Goal: Browse casually: Explore the website without a specific task or goal

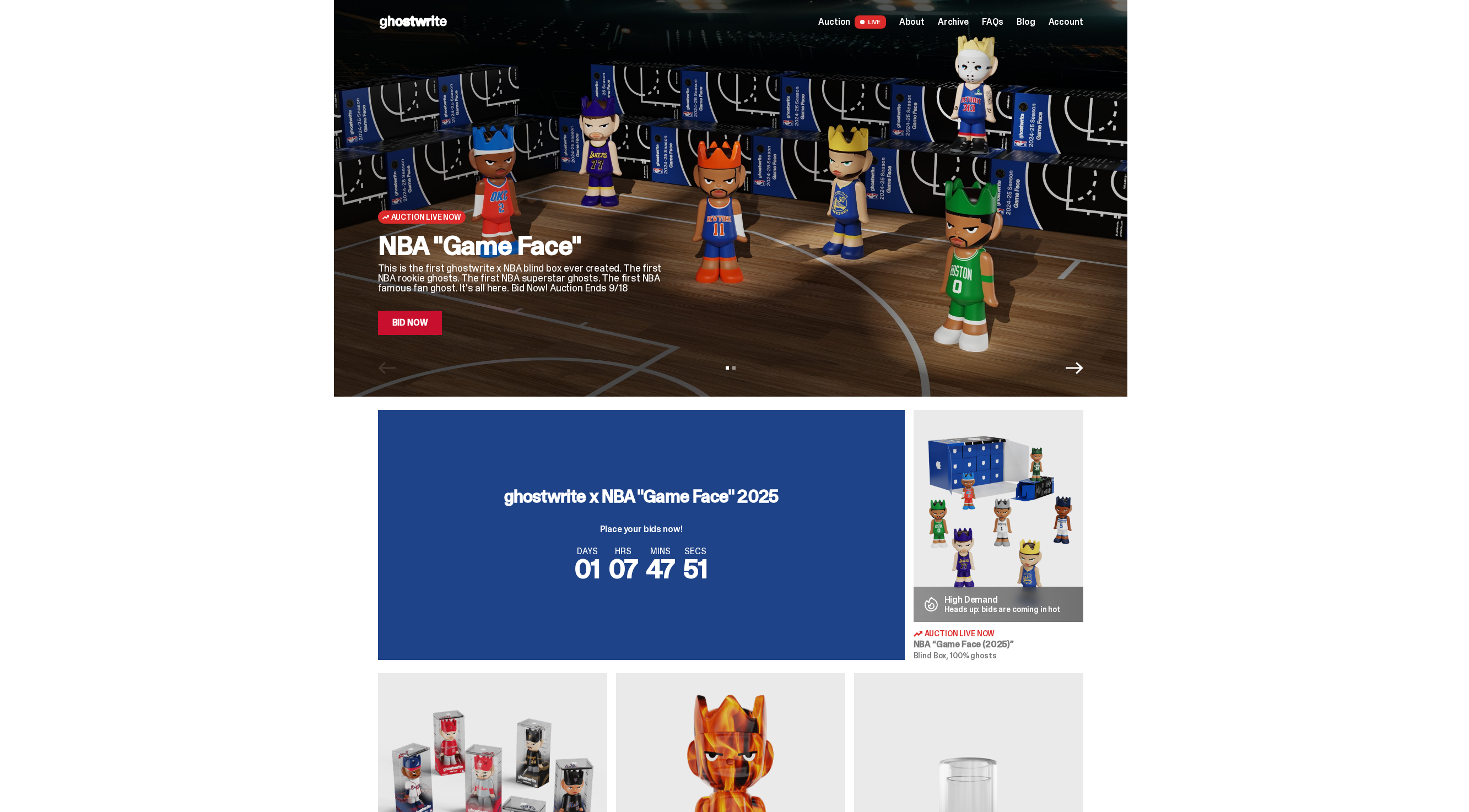
click at [415, 321] on link "Bid Now" at bounding box center [410, 323] width 64 height 24
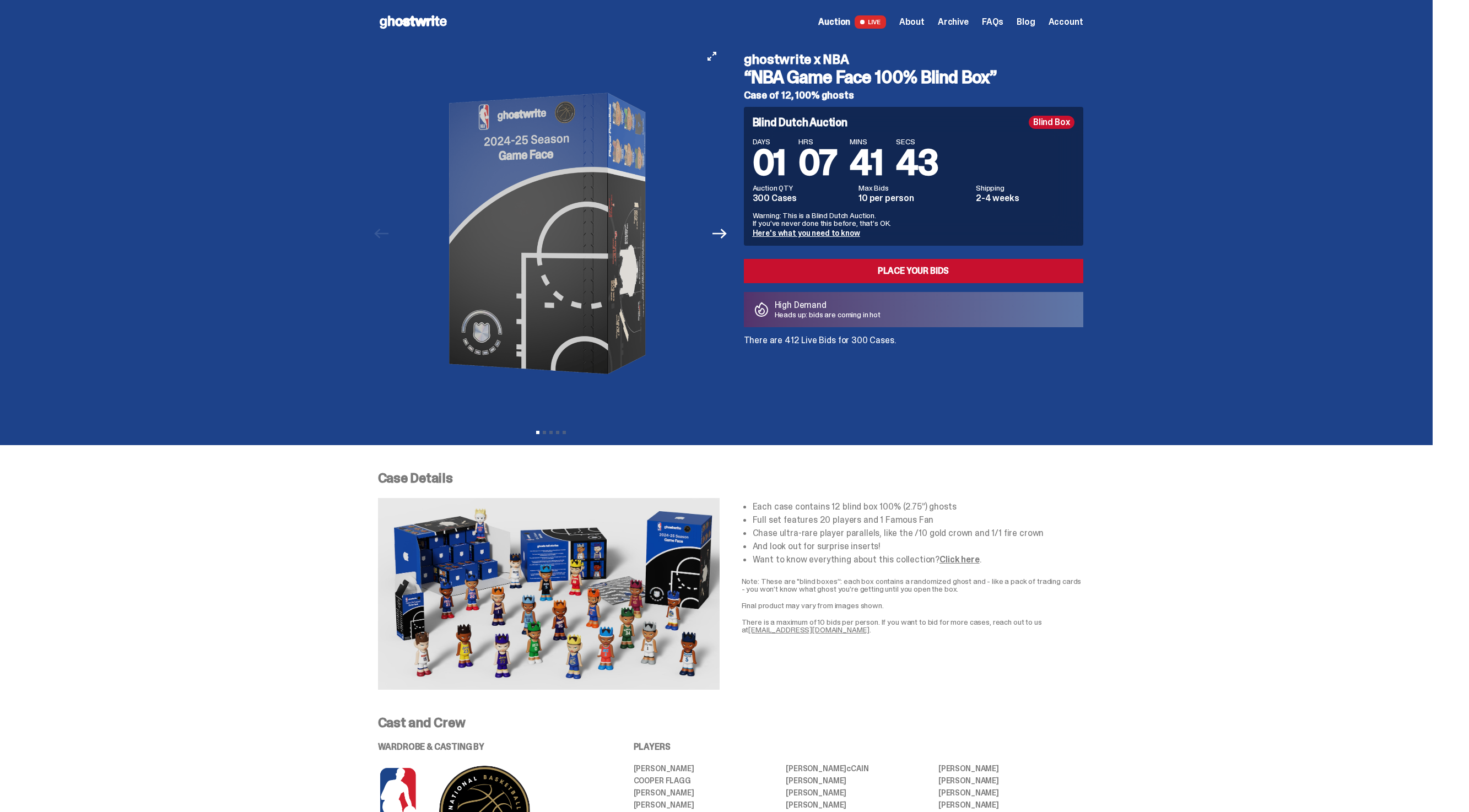
click at [695, 386] on img at bounding box center [551, 234] width 303 height 379
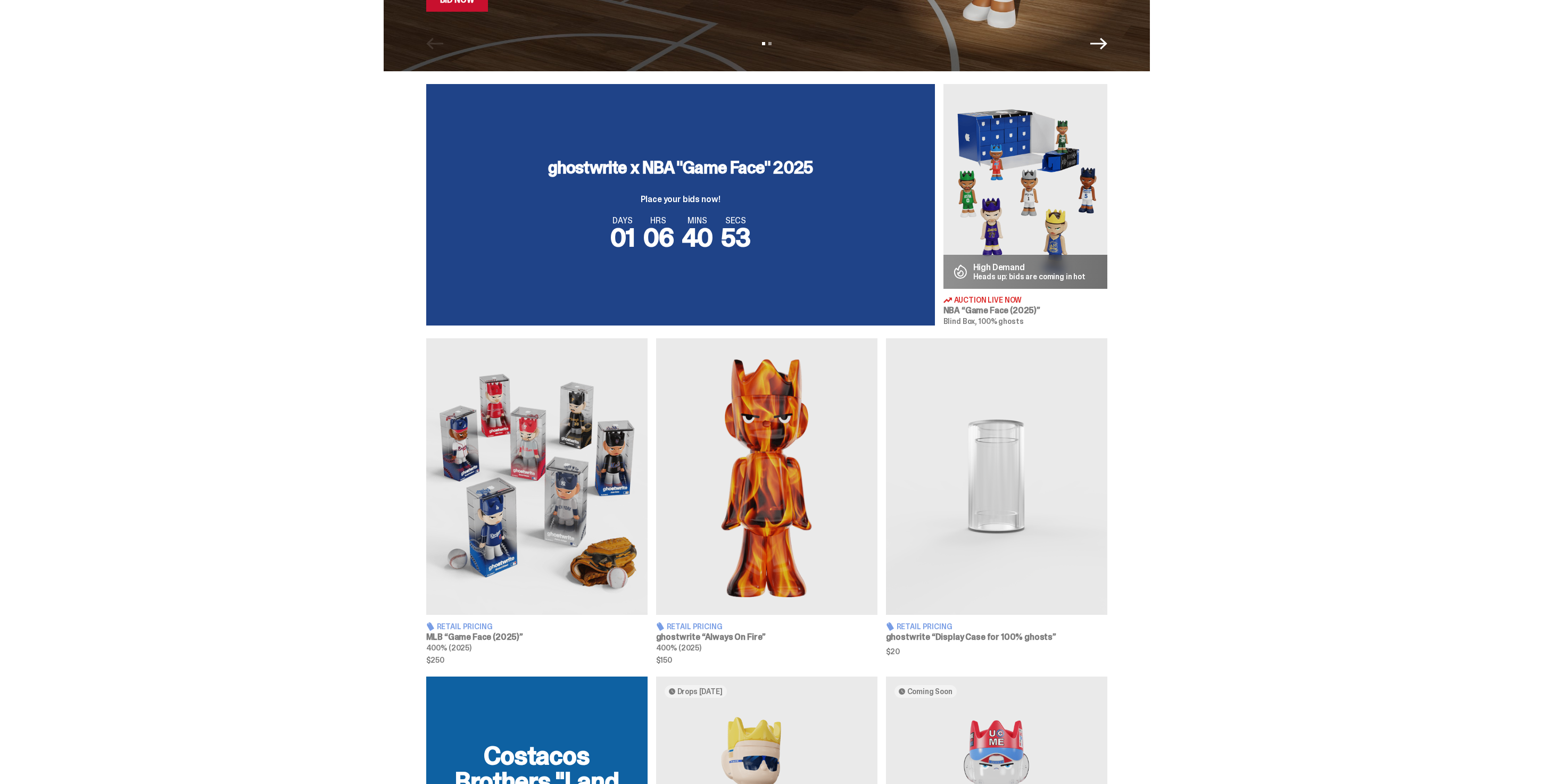
scroll to position [683, 0]
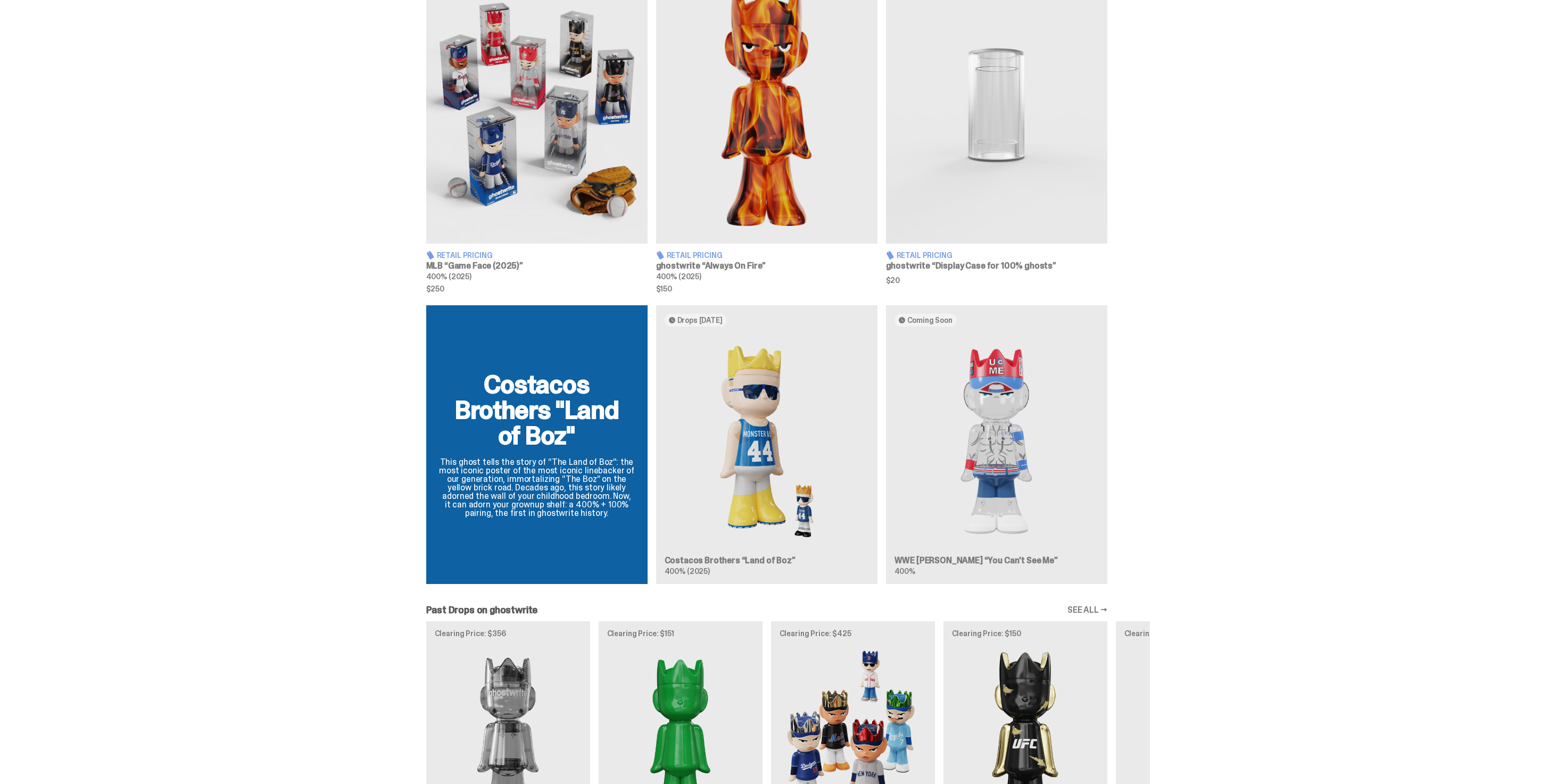
click at [819, 526] on div "Costacos Brothers "Land of Boz" This ghost tells the story of “The Land of Boz”…" at bounding box center [766, 449] width 766 height 287
click at [752, 407] on div "Costacos Brothers "Land of Boz" This ghost tells the story of “The Land of Boz”…" at bounding box center [766, 449] width 766 height 287
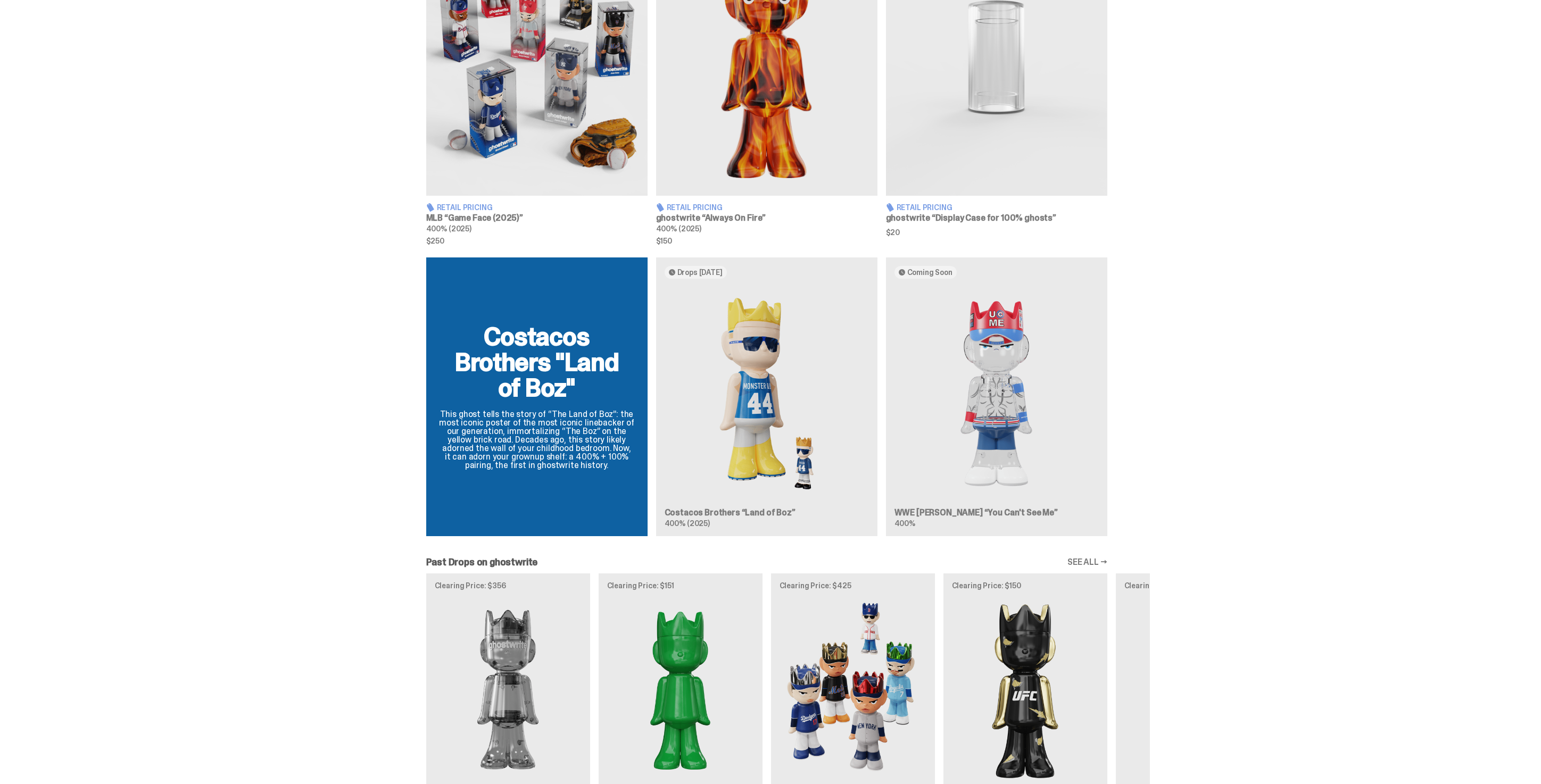
scroll to position [754, 0]
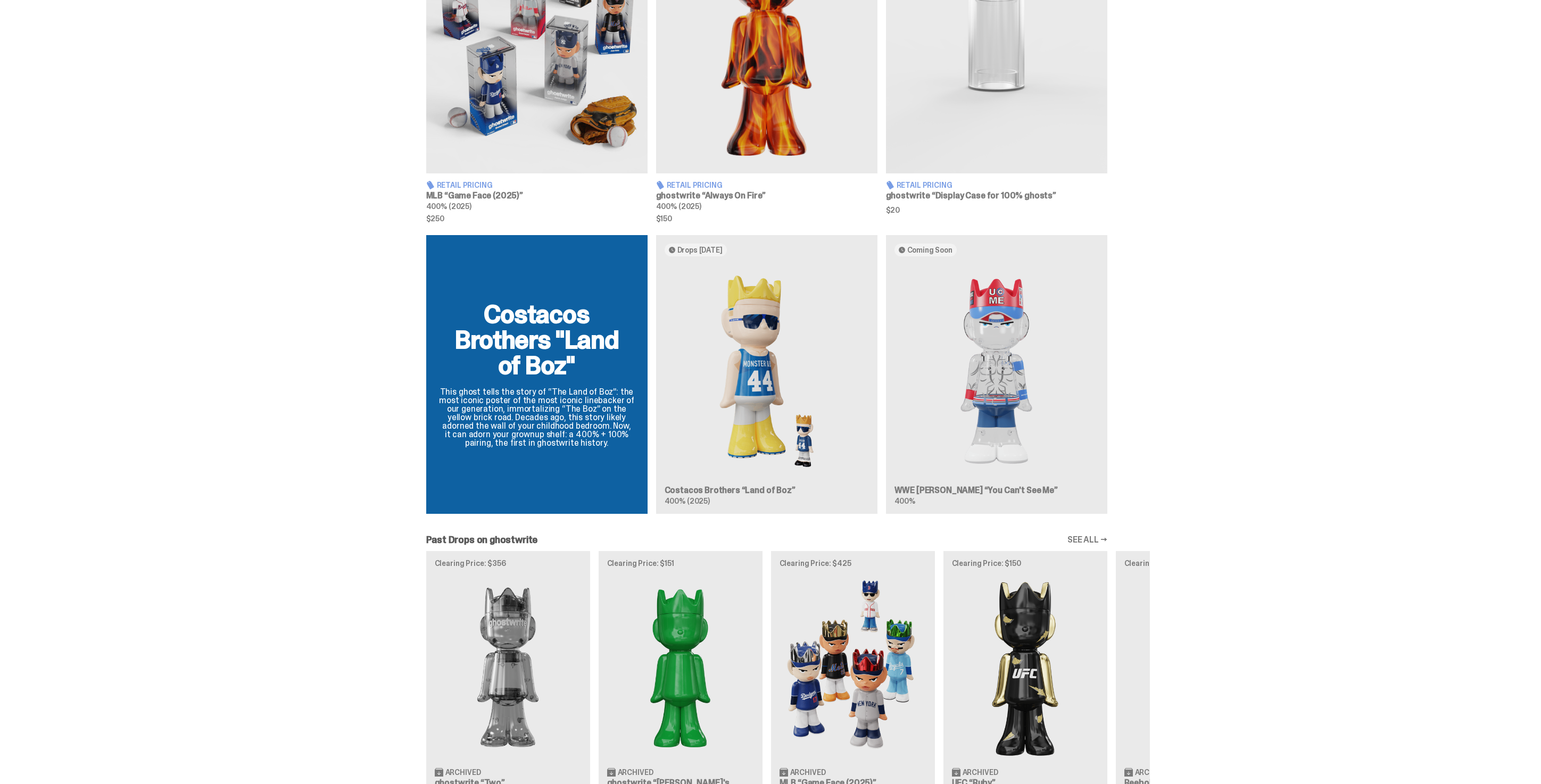
click at [1424, 94] on div "Retail Pricing MLB “Game Face (2025)” 400% (2025) $250 Retail Pricing ghostwrit…" at bounding box center [766, 59] width 1533 height 325
click at [799, 327] on div "Costacos Brothers "Land of Boz" This ghost tells the story of “The Land of Boz”…" at bounding box center [766, 379] width 766 height 287
click at [778, 360] on div "Costacos Brothers "Land of Boz" This ghost tells the story of “The Land of Boz”…" at bounding box center [766, 379] width 766 height 287
click at [790, 451] on div "Costacos Brothers "Land of Boz" This ghost tells the story of “The Land of Boz”…" at bounding box center [766, 379] width 766 height 287
click at [802, 455] on div "Costacos Brothers "Land of Boz" This ghost tells the story of “The Land of Boz”…" at bounding box center [766, 379] width 766 height 287
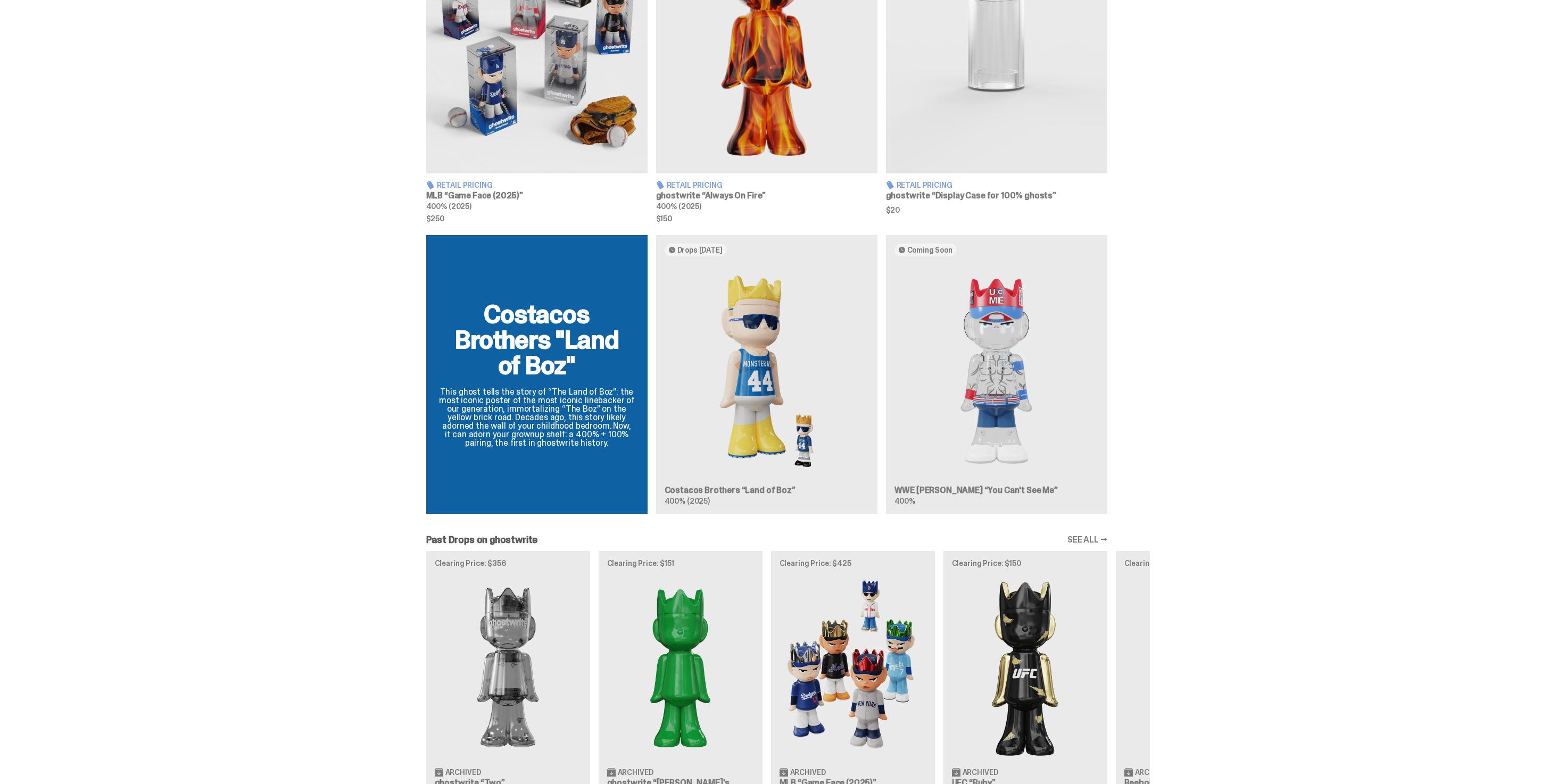
click at [802, 455] on div "Costacos Brothers "Land of Boz" This ghost tells the story of “The Land of Boz”…" at bounding box center [766, 379] width 766 height 287
click at [776, 355] on div "Costacos Brothers "Land of Boz" This ghost tells the story of “The Land of Boz”…" at bounding box center [766, 379] width 766 height 287
click at [714, 240] on div "Costacos Brothers "Land of Boz" This ghost tells the story of “The Land of Boz”…" at bounding box center [766, 379] width 766 height 287
click at [712, 246] on div "Costacos Brothers "Land of Boz" This ghost tells the story of “The Land of Boz”…" at bounding box center [766, 379] width 766 height 287
click at [830, 374] on div "Costacos Brothers "Land of Boz" This ghost tells the story of “The Land of Boz”…" at bounding box center [766, 379] width 766 height 287
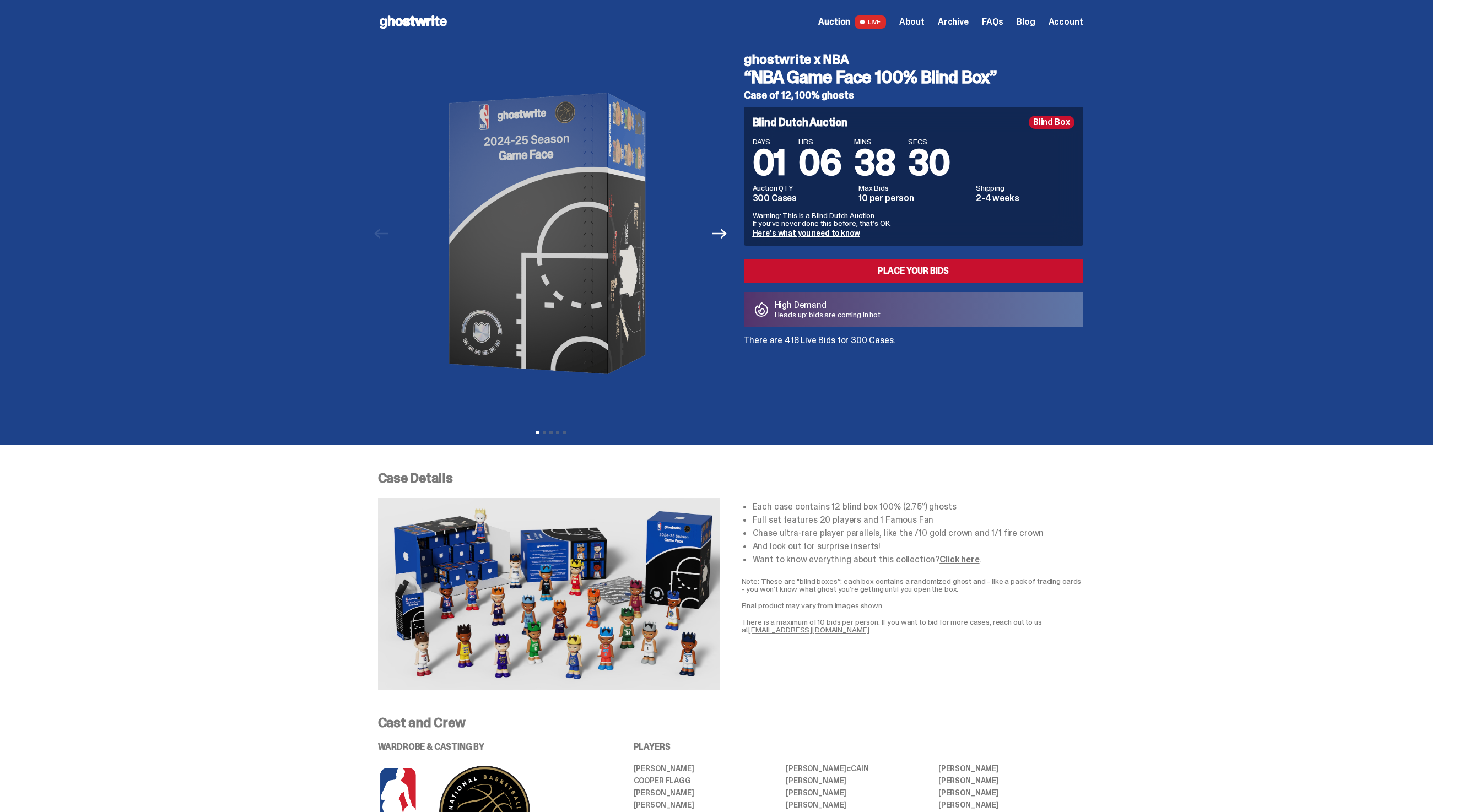
click at [441, 22] on use at bounding box center [413, 22] width 68 height 13
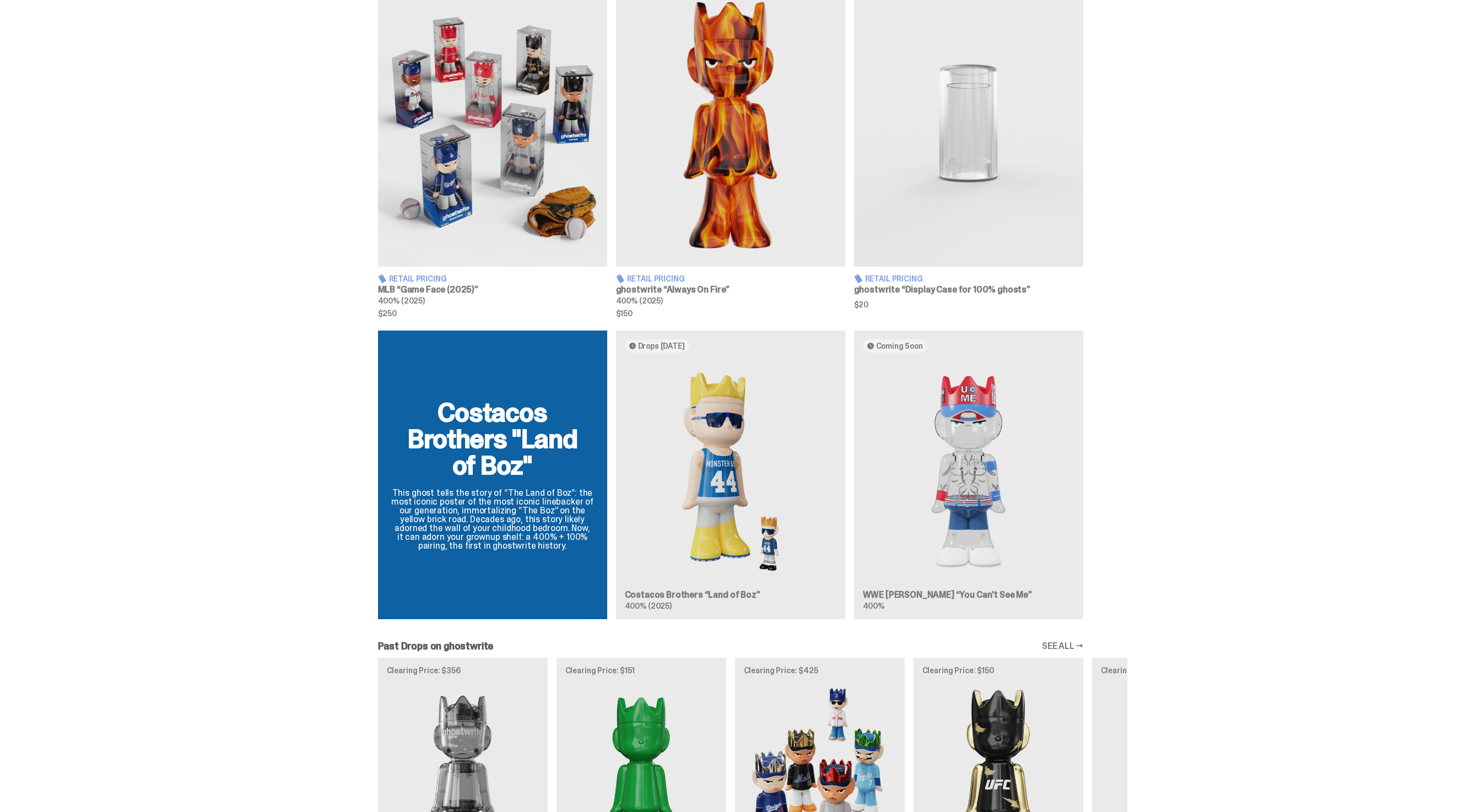
scroll to position [701, 0]
